Goal: Information Seeking & Learning: Compare options

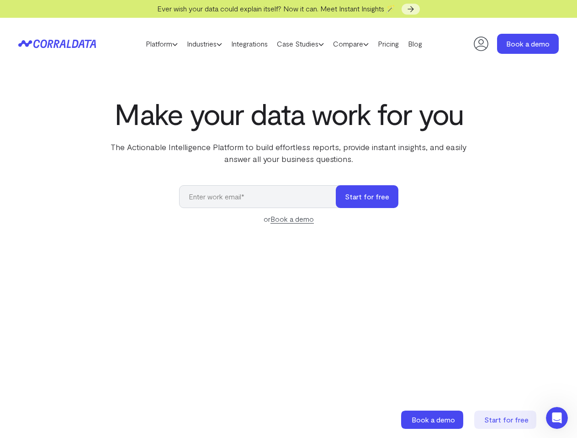
click at [153, 44] on link "Platform" at bounding box center [161, 44] width 41 height 14
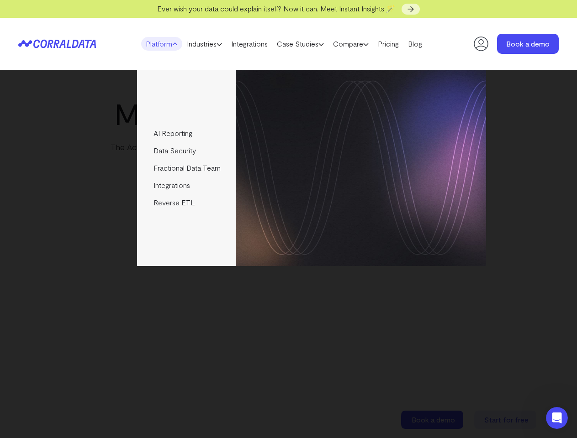
click at [202, 44] on link "Industries" at bounding box center [204, 44] width 44 height 14
click at [309, 44] on link "Case Studies" at bounding box center [300, 44] width 56 height 14
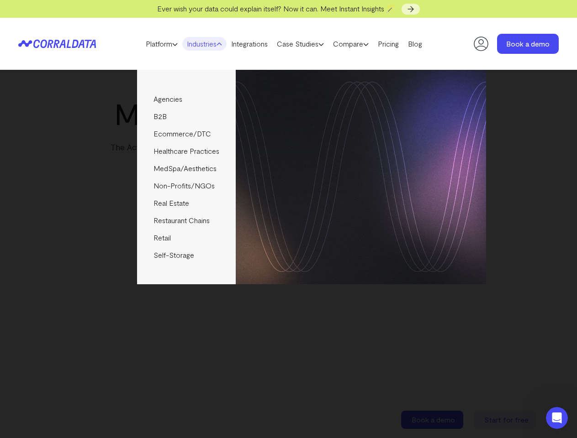
click at [366, 44] on link "Compare" at bounding box center [350, 44] width 45 height 14
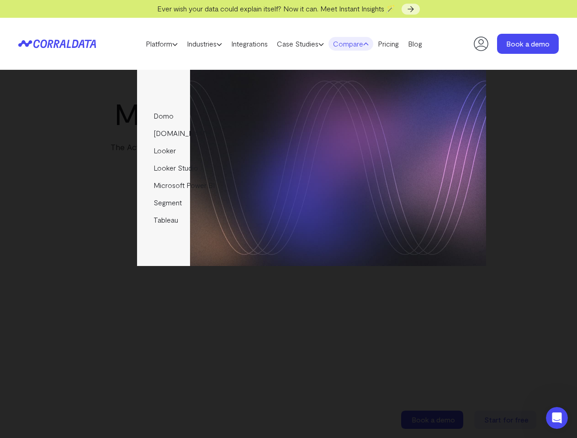
click at [367, 197] on img at bounding box center [361, 168] width 250 height 196
click at [557, 418] on icon "Open Intercom Messenger" at bounding box center [556, 418] width 15 height 15
